Goal: Task Accomplishment & Management: Use online tool/utility

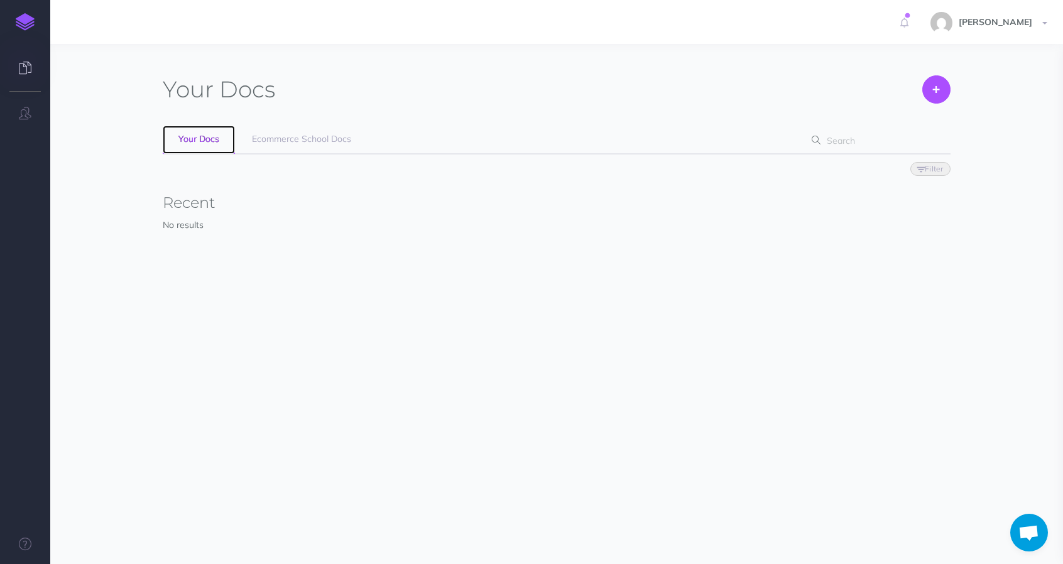
click at [205, 148] on link "Your Docs" at bounding box center [199, 140] width 72 height 28
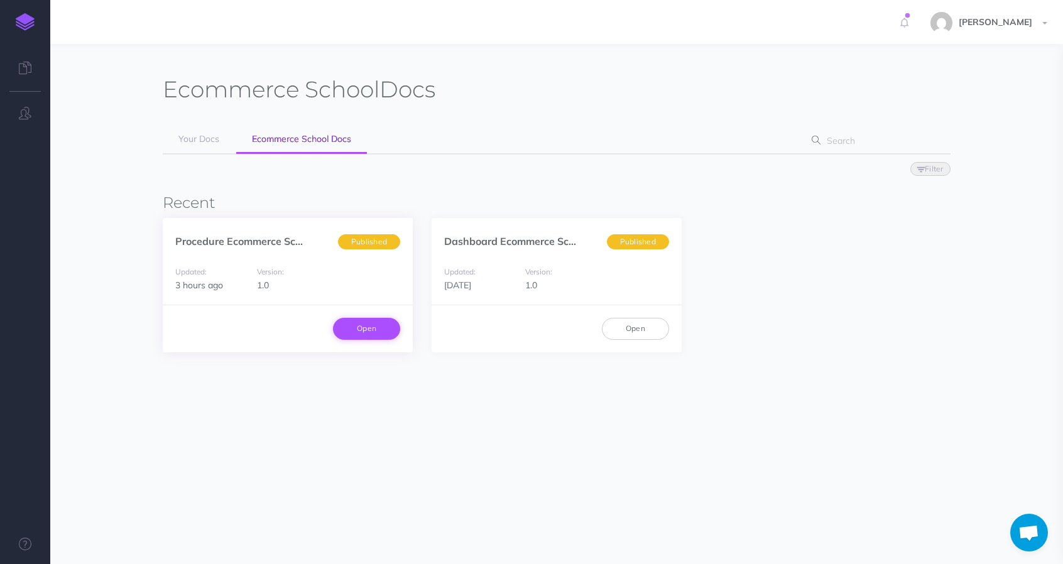
click at [366, 323] on link "Open" at bounding box center [366, 328] width 67 height 21
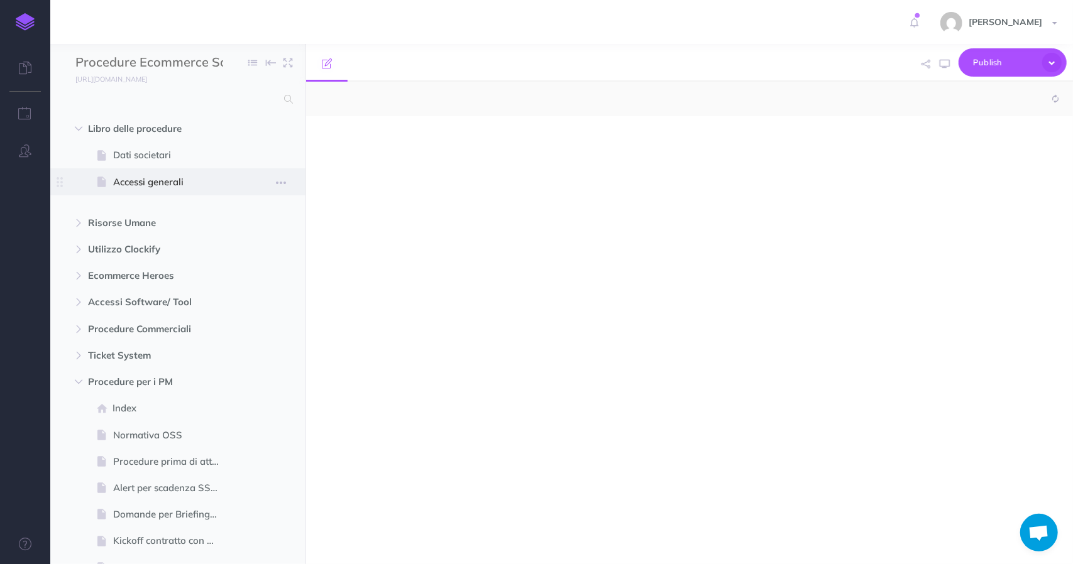
select select "null"
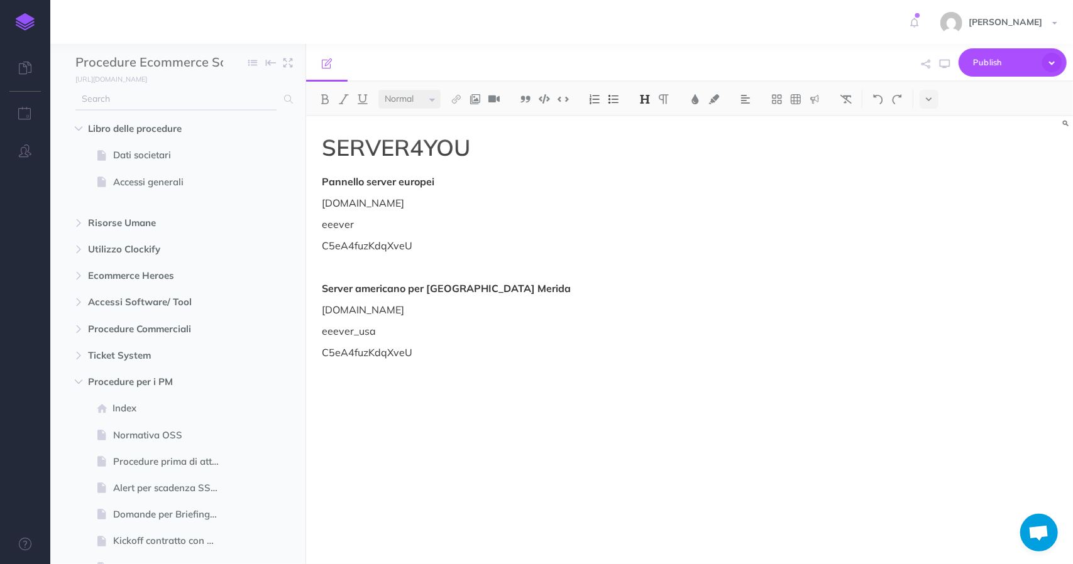
click at [134, 99] on input "text" at bounding box center [175, 99] width 201 height 23
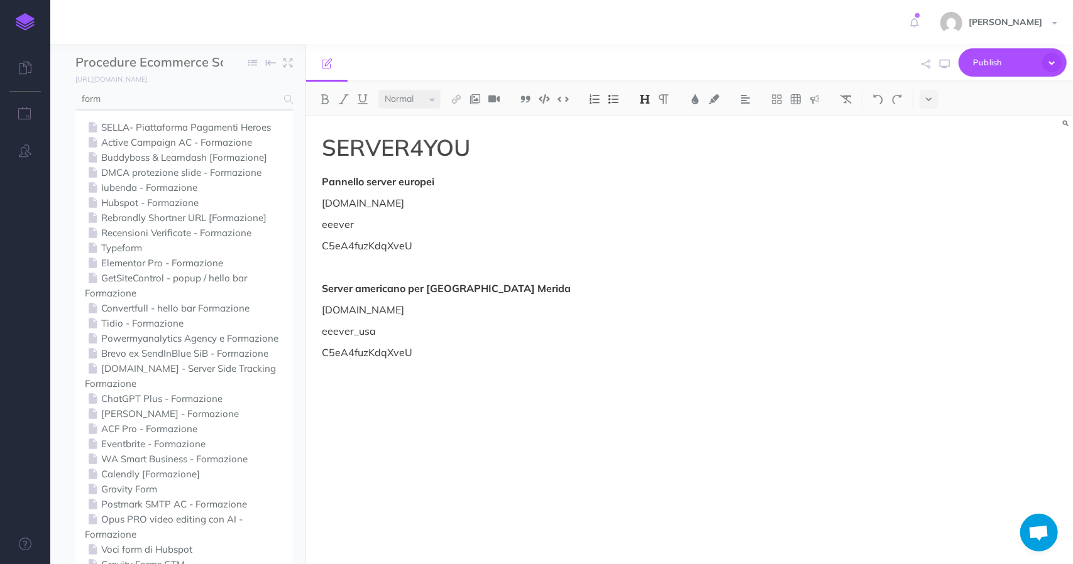
type input "form"
